Goal: Task Accomplishment & Management: Manage account settings

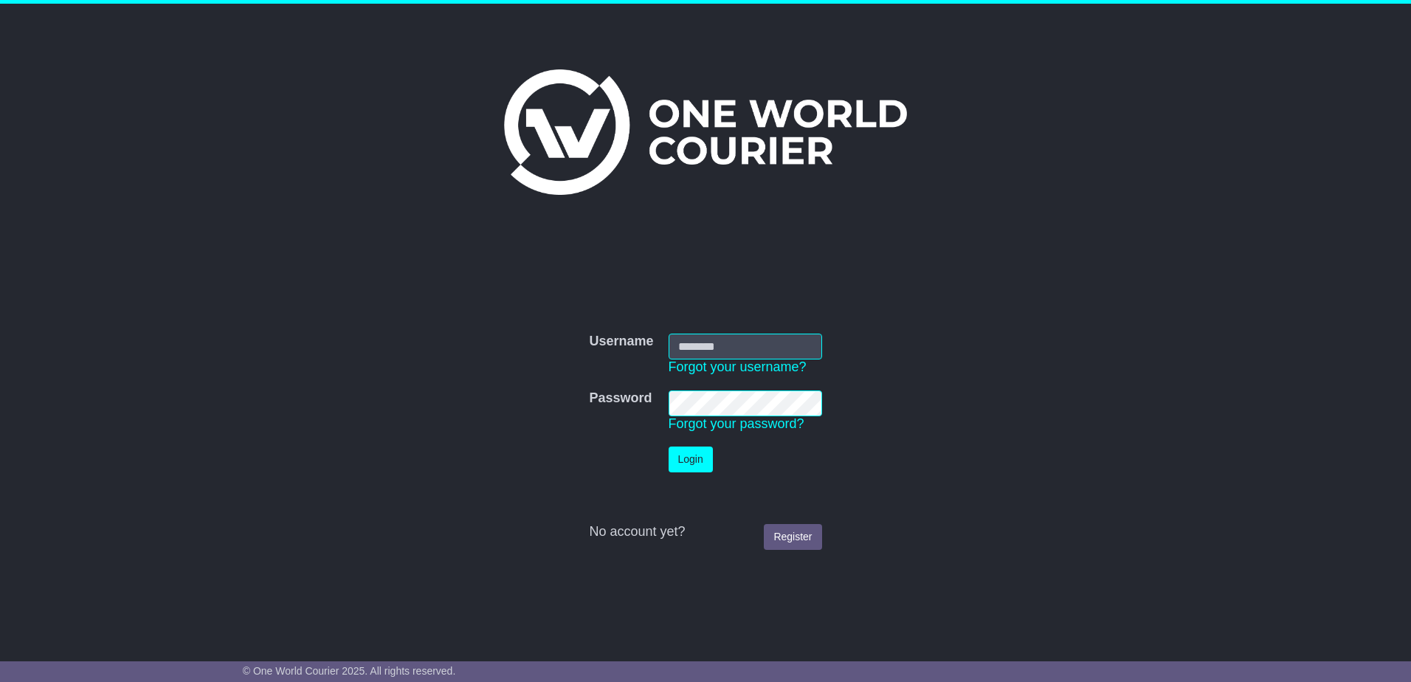
click at [768, 337] on input "Username" at bounding box center [746, 347] width 154 height 26
type input "**********"
click at [669, 447] on button "Login" at bounding box center [691, 460] width 44 height 26
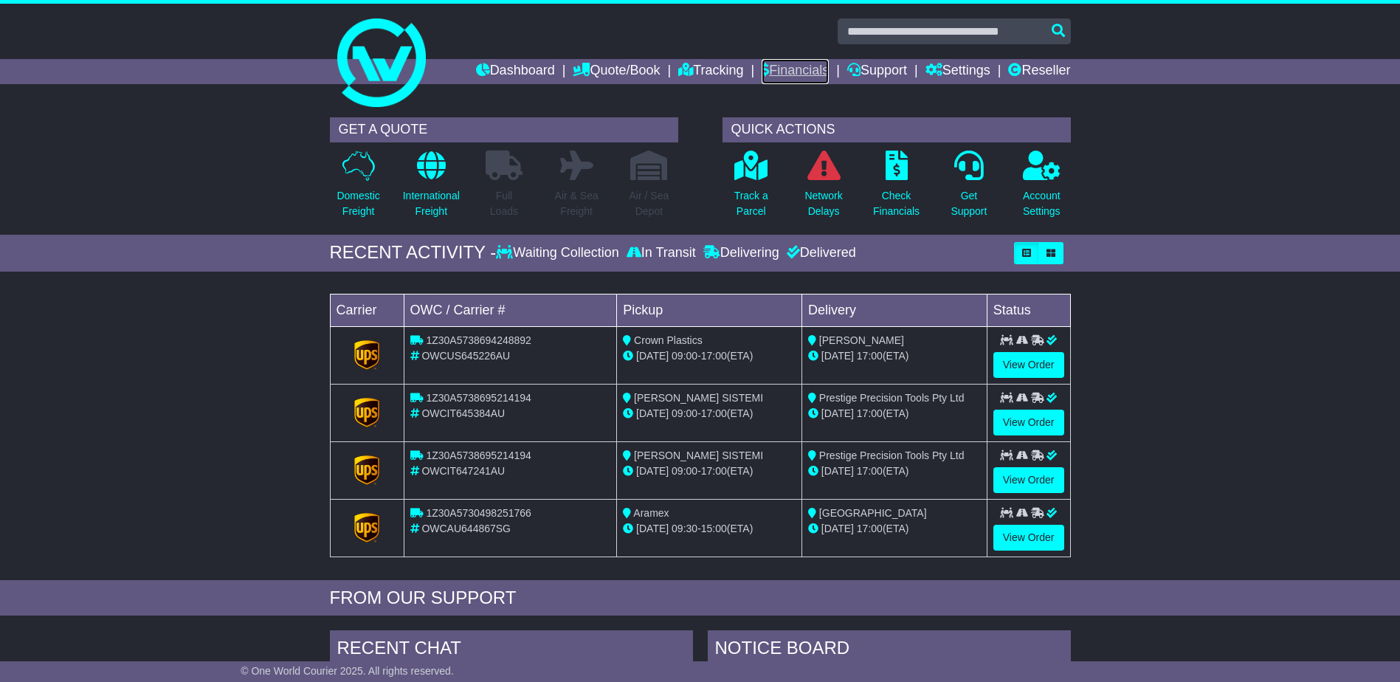
click at [785, 69] on link "Financials" at bounding box center [795, 71] width 67 height 25
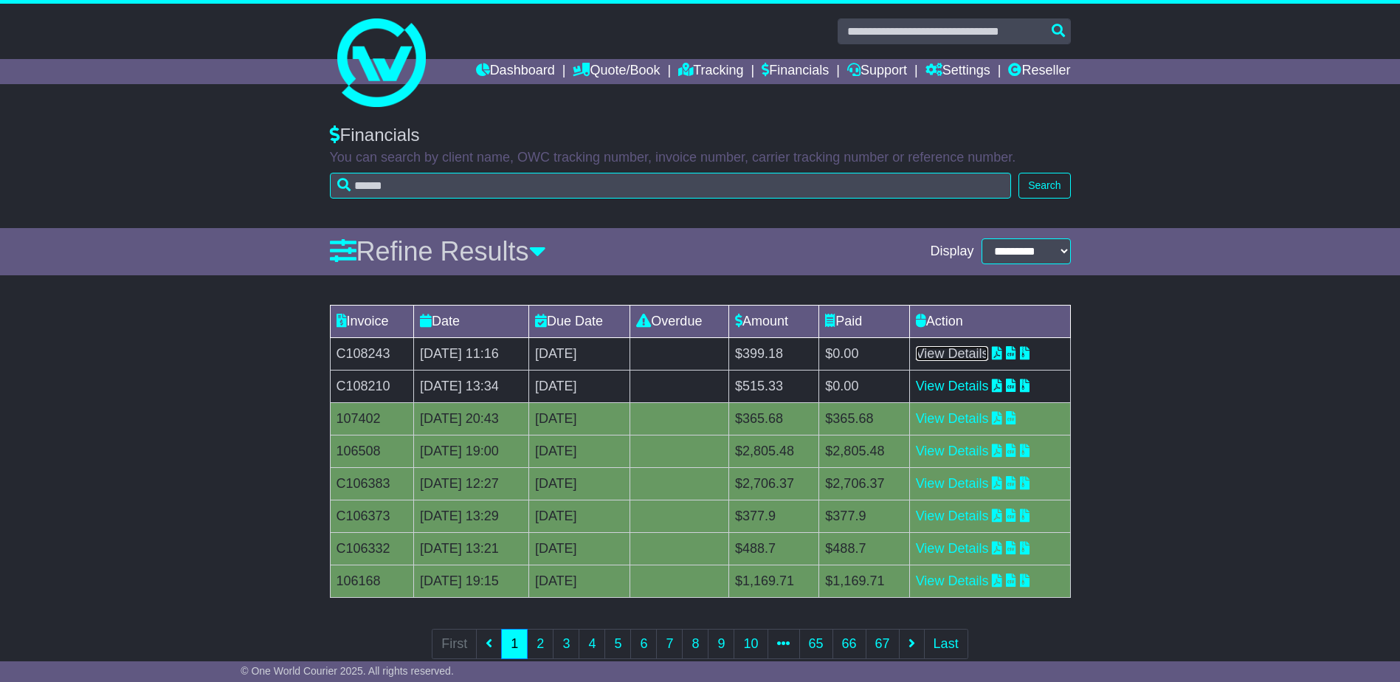
click at [989, 354] on link "View Details" at bounding box center [952, 353] width 73 height 15
click at [961, 385] on link "View Details" at bounding box center [952, 386] width 73 height 15
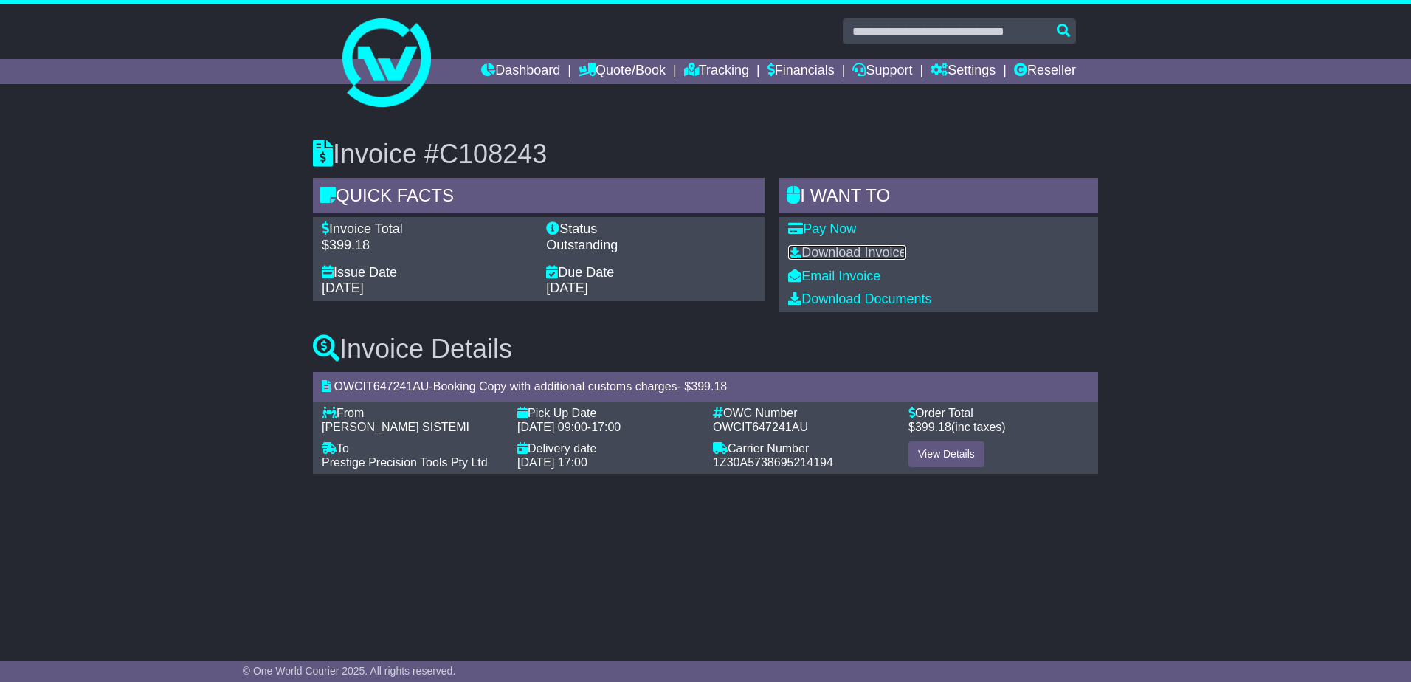
click at [830, 246] on link "Download Invoice" at bounding box center [847, 252] width 118 height 15
